Goal: Task Accomplishment & Management: Manage account settings

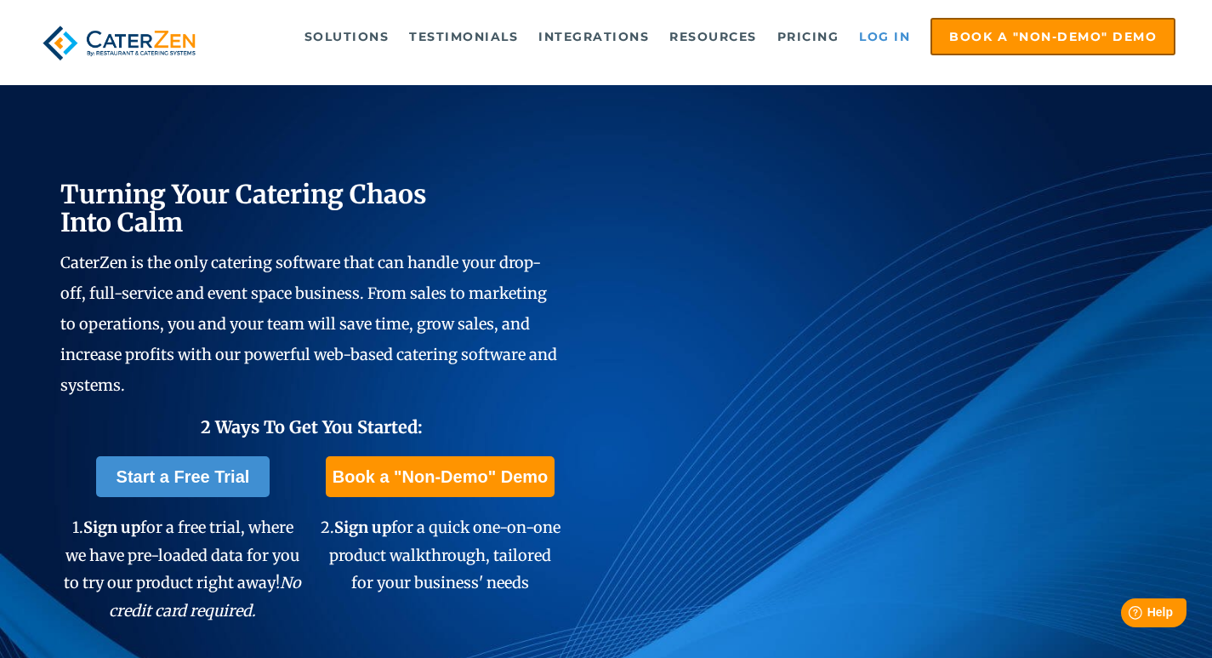
click at [875, 34] on link "Log in" at bounding box center [885, 37] width 68 height 34
click at [875, 38] on link "Log in" at bounding box center [885, 37] width 68 height 34
click at [891, 35] on link "Log in" at bounding box center [885, 37] width 68 height 34
